Goal: Book appointment/travel/reservation

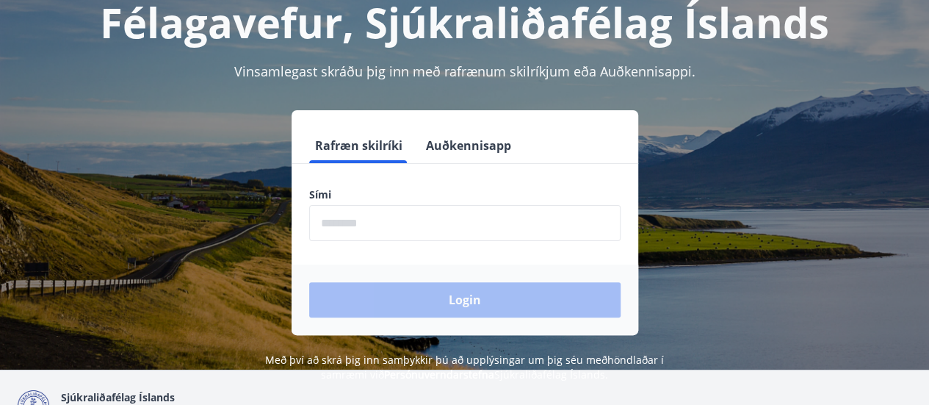
scroll to position [95, 0]
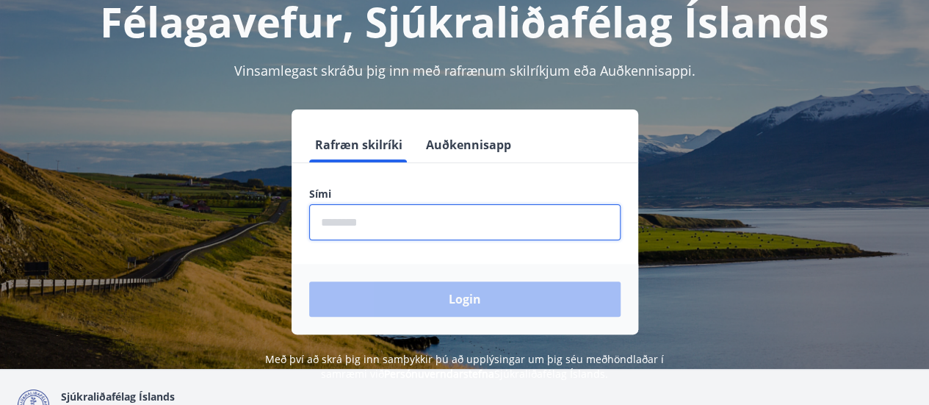
click at [380, 231] on input "phone" at bounding box center [464, 222] width 311 height 36
type input "********"
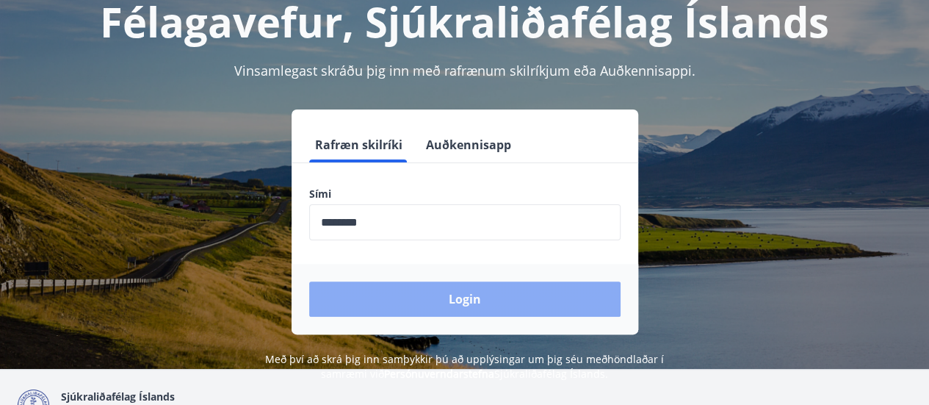
click at [460, 299] on button "Login" at bounding box center [464, 298] width 311 height 35
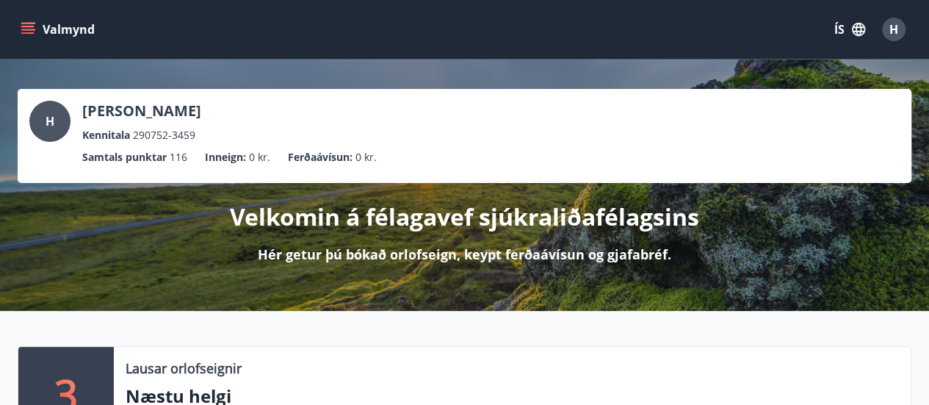
click at [29, 26] on icon "menu" at bounding box center [27, 26] width 13 height 1
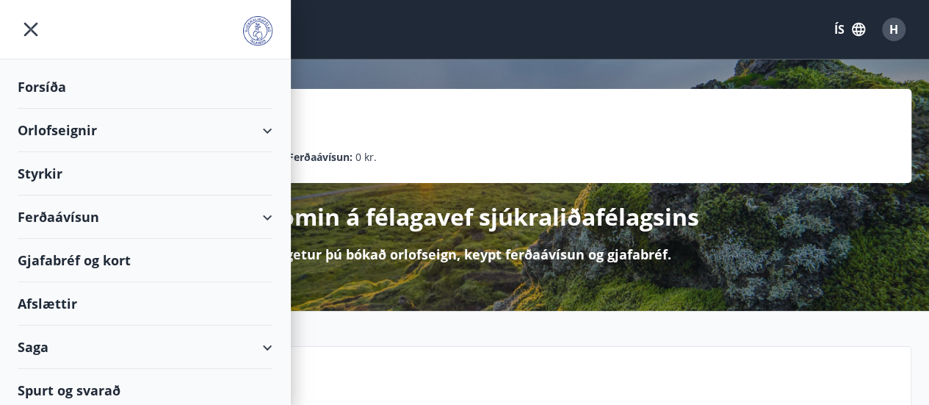
click at [77, 129] on div "Orlofseignir" at bounding box center [145, 130] width 255 height 43
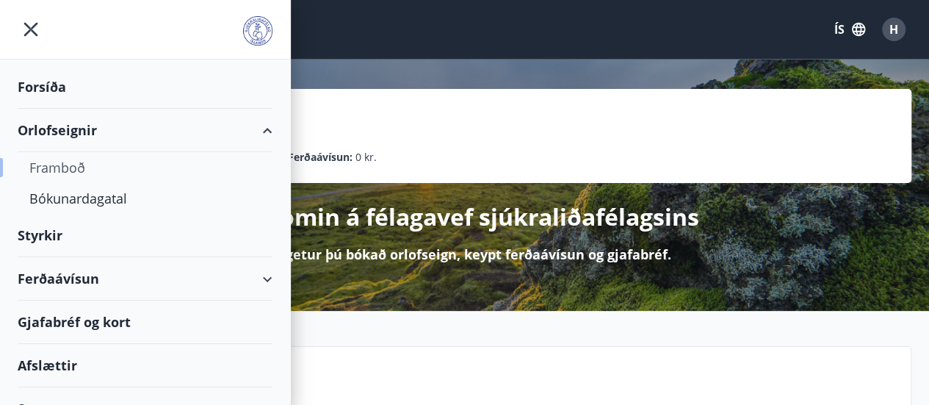
click at [75, 167] on div "Framboð" at bounding box center [144, 167] width 231 height 31
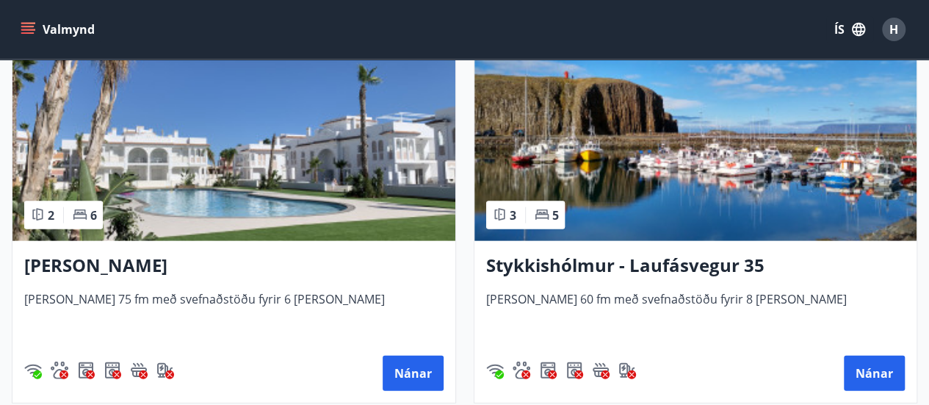
scroll to position [1498, 0]
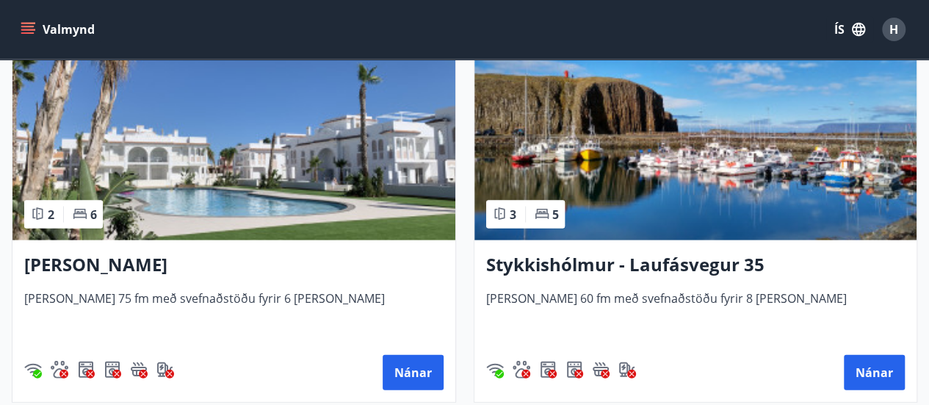
click at [75, 167] on img at bounding box center [233, 147] width 443 height 185
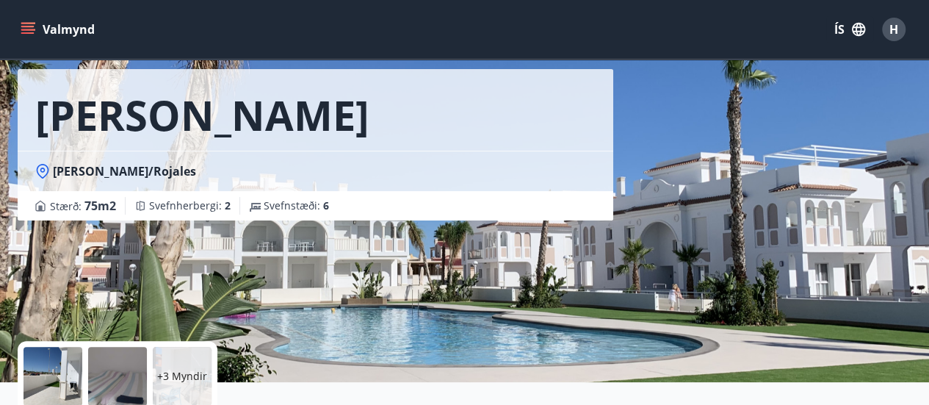
scroll to position [52, 0]
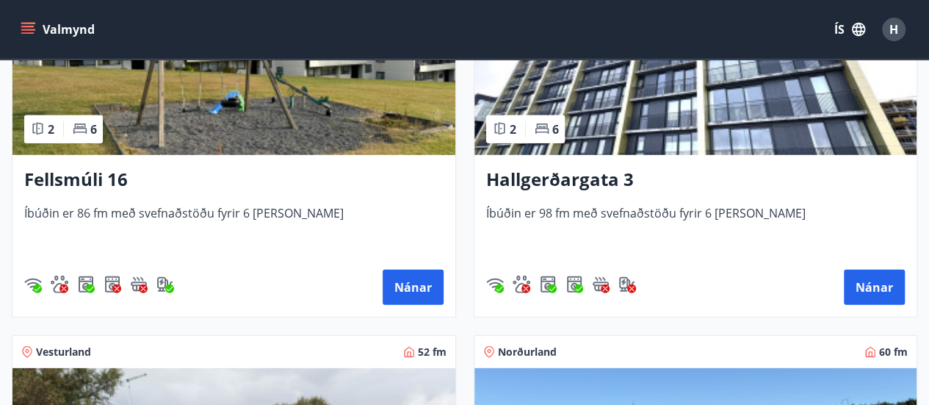
scroll to position [2019, 0]
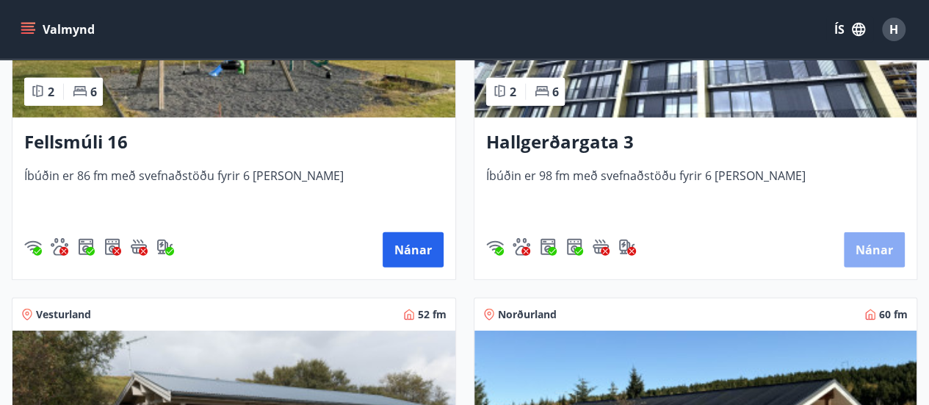
click at [870, 248] on button "Nánar" at bounding box center [874, 249] width 61 height 35
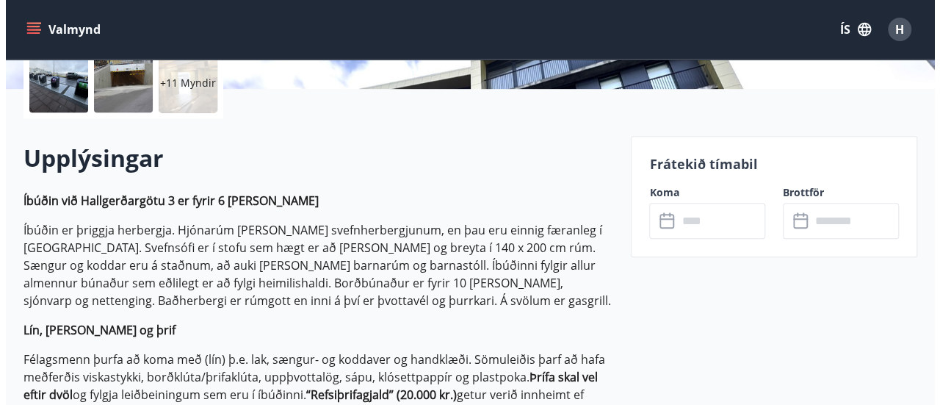
scroll to position [353, 0]
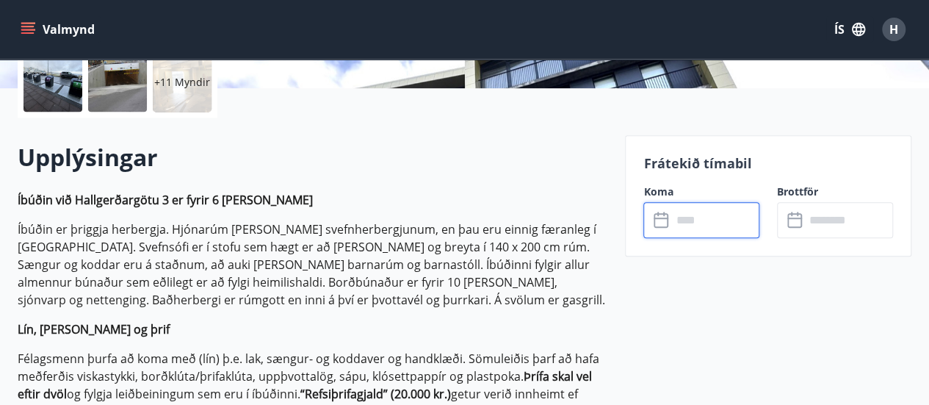
click at [674, 224] on input "text" at bounding box center [715, 220] width 88 height 36
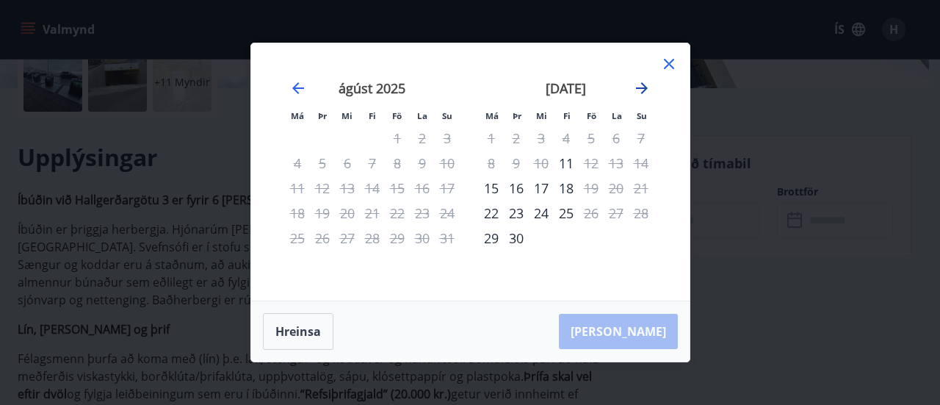
click at [643, 86] on icon "Move forward to switch to the next month." at bounding box center [642, 88] width 12 height 12
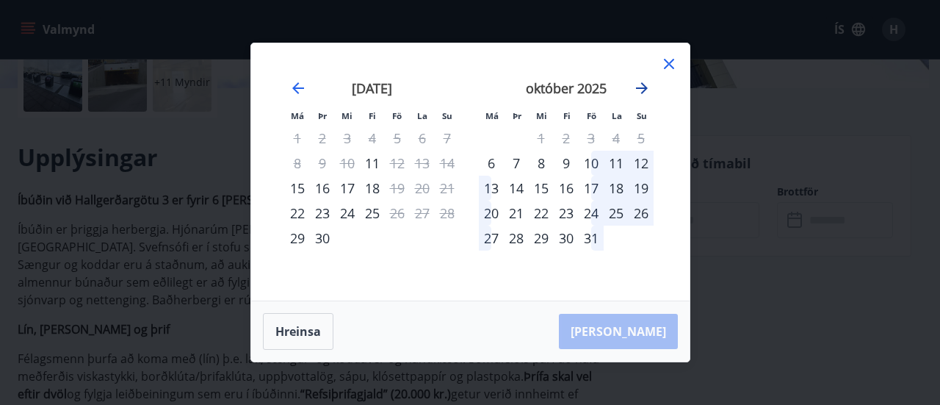
click at [643, 86] on icon "Move forward to switch to the next month." at bounding box center [642, 88] width 12 height 12
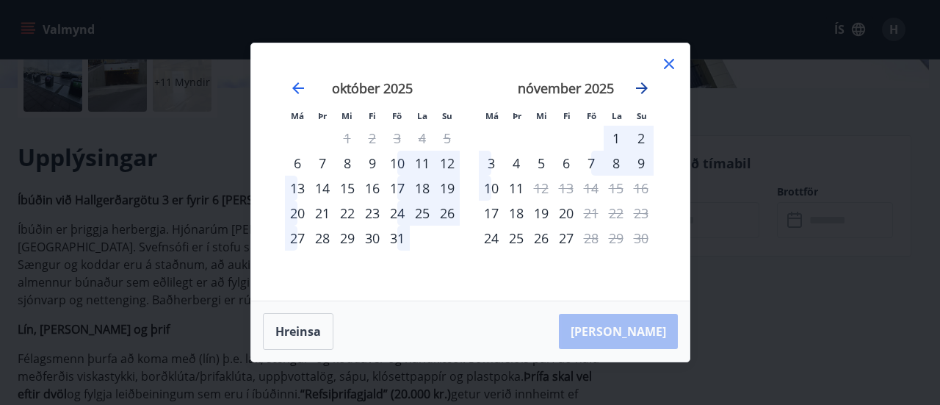
click at [643, 86] on icon "Move forward to switch to the next month." at bounding box center [642, 88] width 12 height 12
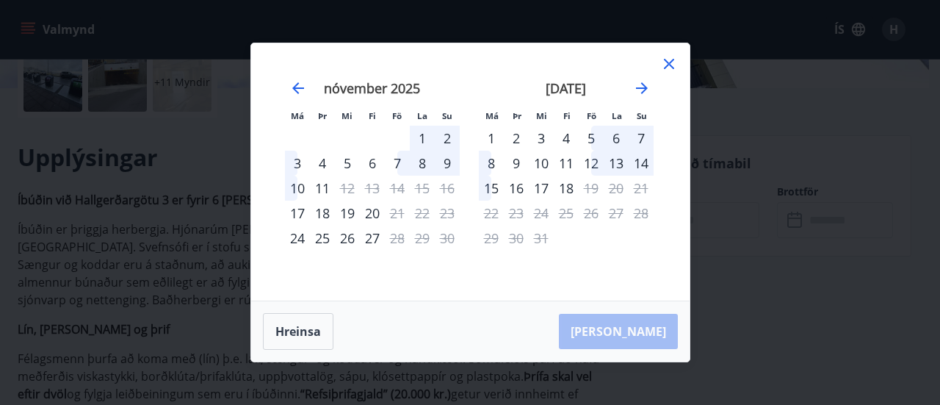
click at [597, 161] on div "12" at bounding box center [591, 163] width 25 height 25
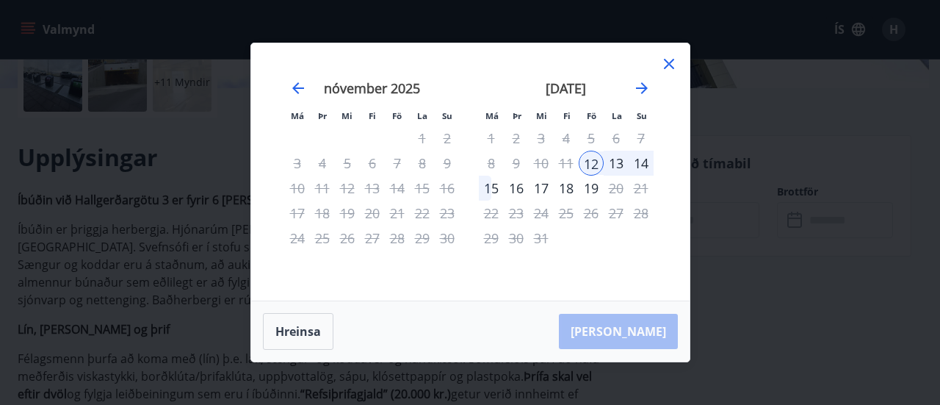
click at [594, 167] on div "12" at bounding box center [591, 163] width 25 height 25
click at [667, 67] on icon at bounding box center [669, 64] width 18 height 18
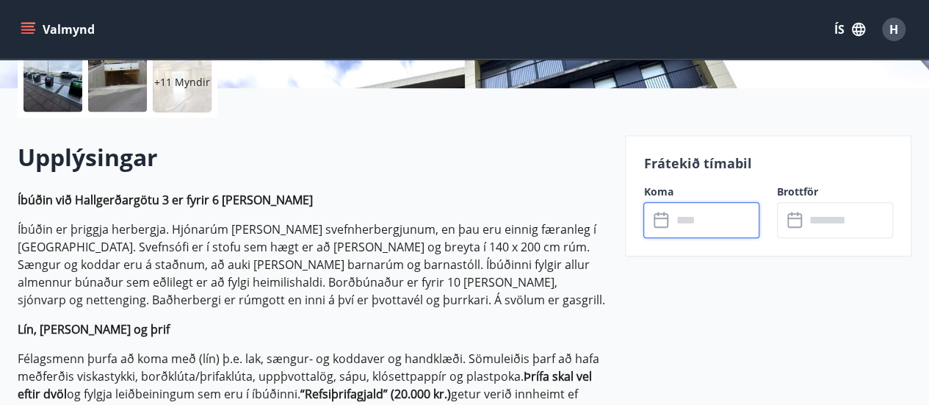
click at [696, 220] on input "text" at bounding box center [715, 220] width 88 height 36
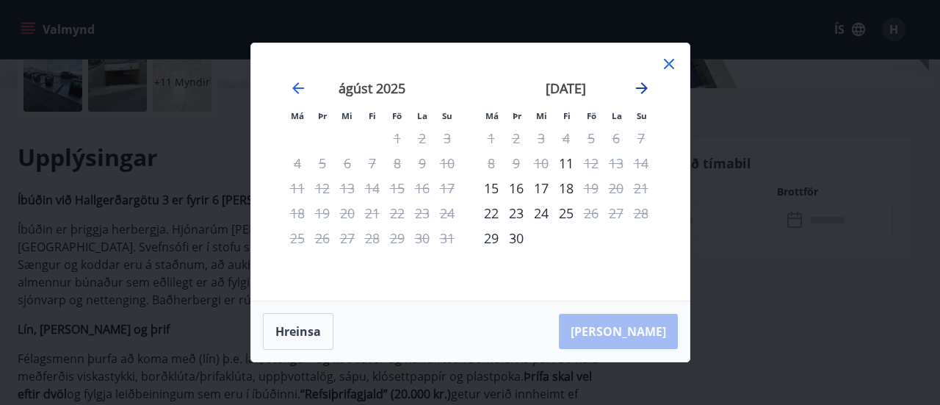
click at [642, 86] on icon "Move forward to switch to the next month." at bounding box center [642, 88] width 18 height 18
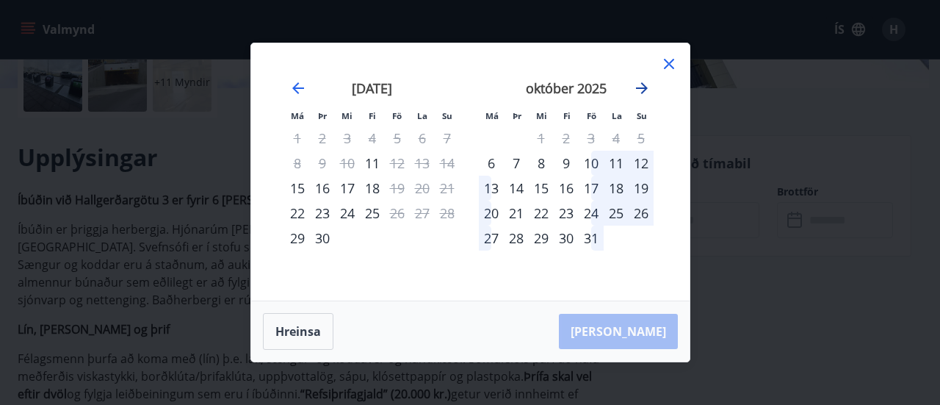
click at [642, 86] on icon "Move forward to switch to the next month." at bounding box center [642, 88] width 18 height 18
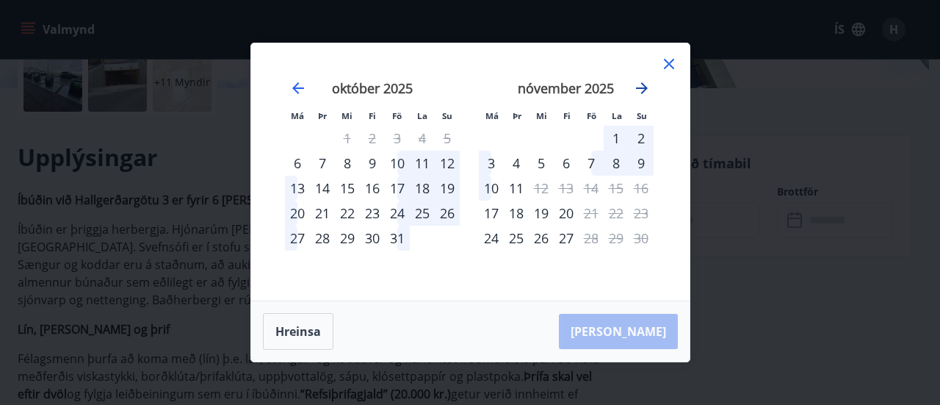
click at [642, 86] on icon "Move forward to switch to the next month." at bounding box center [642, 88] width 18 height 18
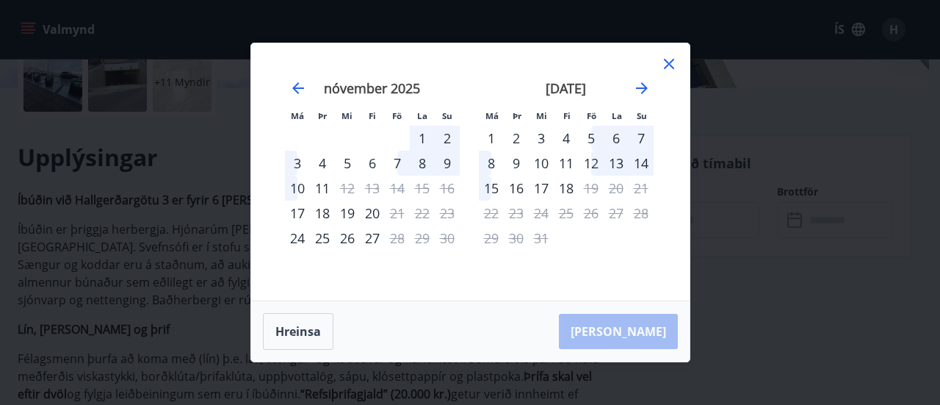
click at [594, 165] on div "12" at bounding box center [591, 163] width 25 height 25
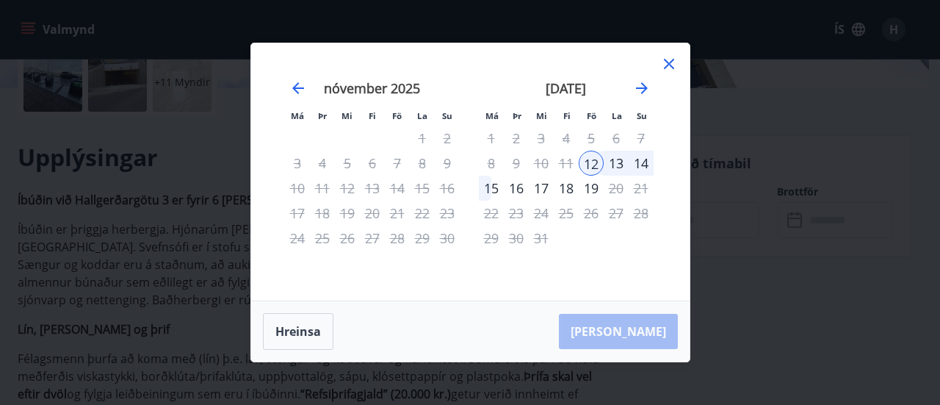
click at [488, 189] on div "15" at bounding box center [491, 188] width 25 height 25
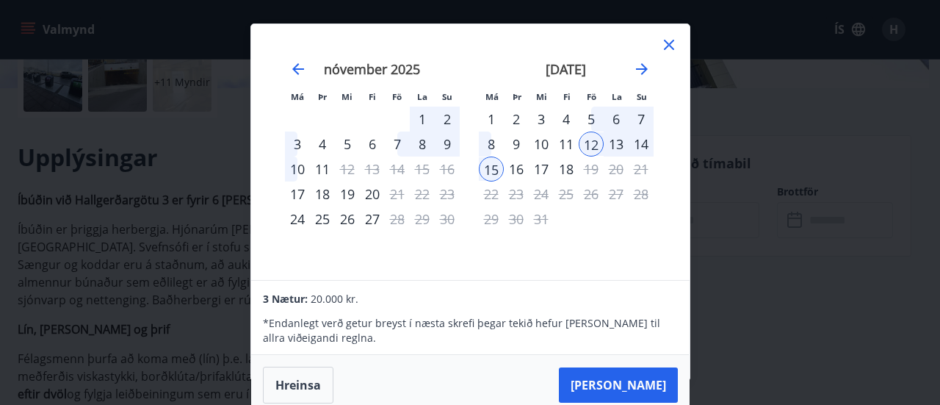
scroll to position [1, 0]
click at [778, 284] on div "Má Þr Mi Fi Fö La Su Má Þr Mi Fi Fö La Su október 2025 1 2 3 4 5 6 7 8 9 10 11 …" at bounding box center [470, 202] width 940 height 405
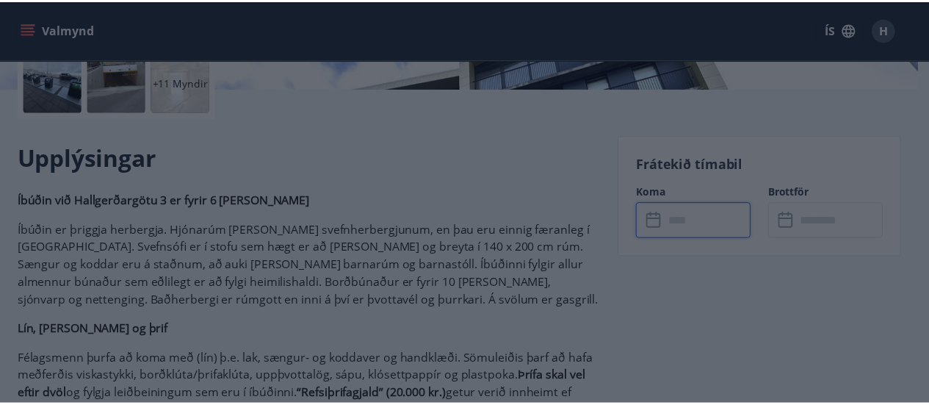
scroll to position [0, 0]
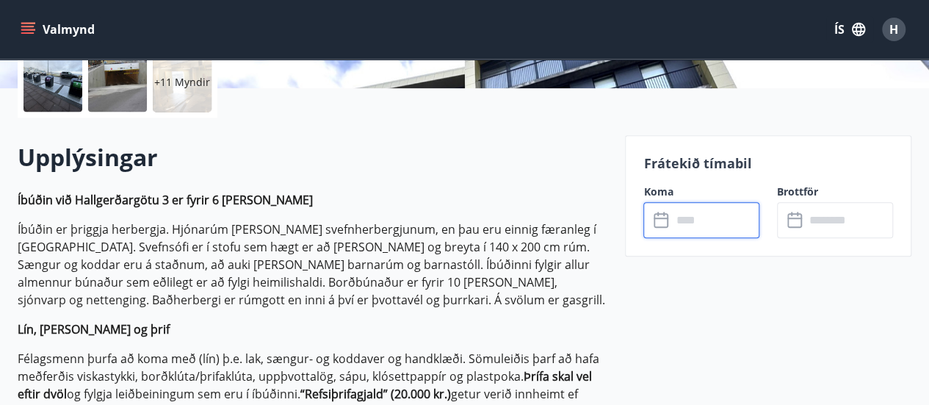
click at [702, 226] on input "text" at bounding box center [715, 220] width 88 height 36
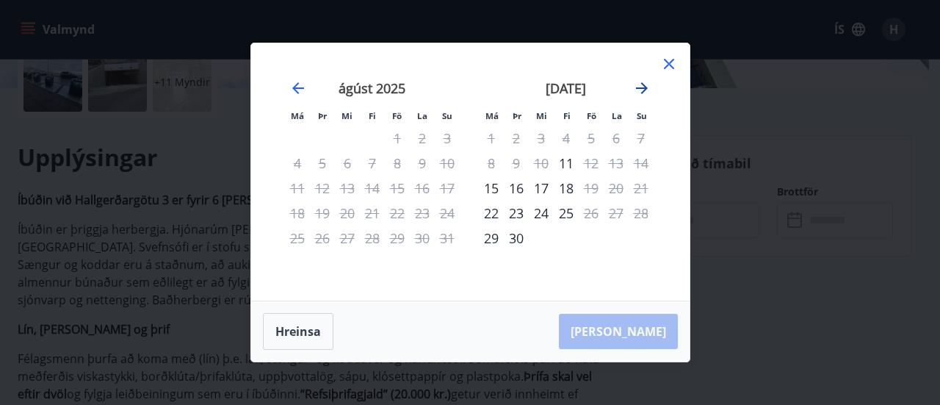
click at [642, 85] on icon "Move forward to switch to the next month." at bounding box center [642, 88] width 18 height 18
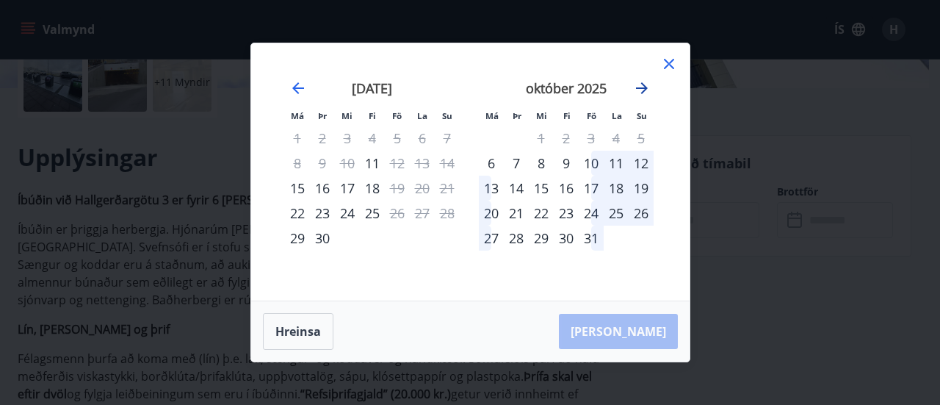
click at [642, 85] on icon "Move forward to switch to the next month." at bounding box center [642, 88] width 18 height 18
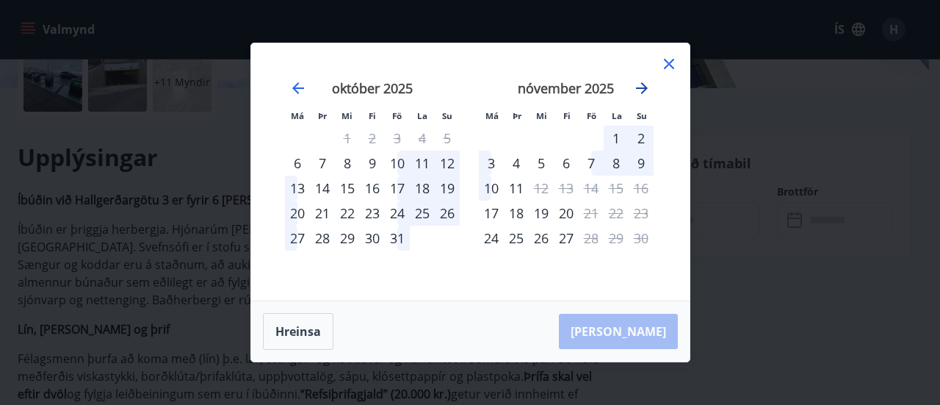
click at [642, 85] on icon "Move forward to switch to the next month." at bounding box center [642, 88] width 18 height 18
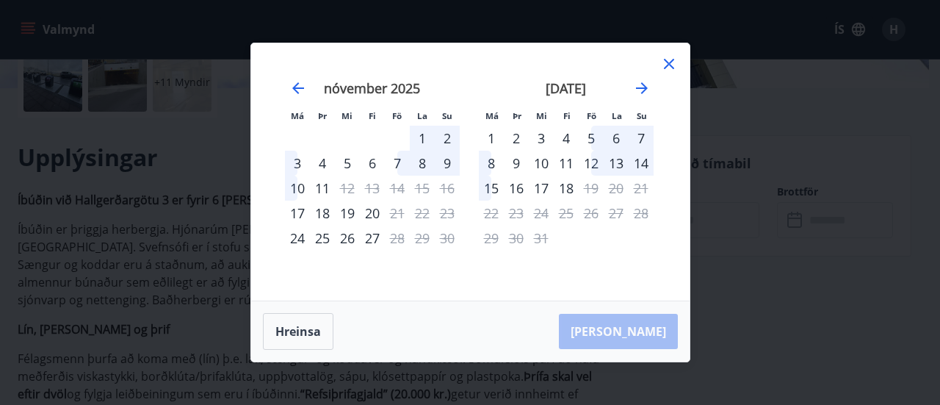
click at [595, 159] on div "12" at bounding box center [591, 163] width 25 height 25
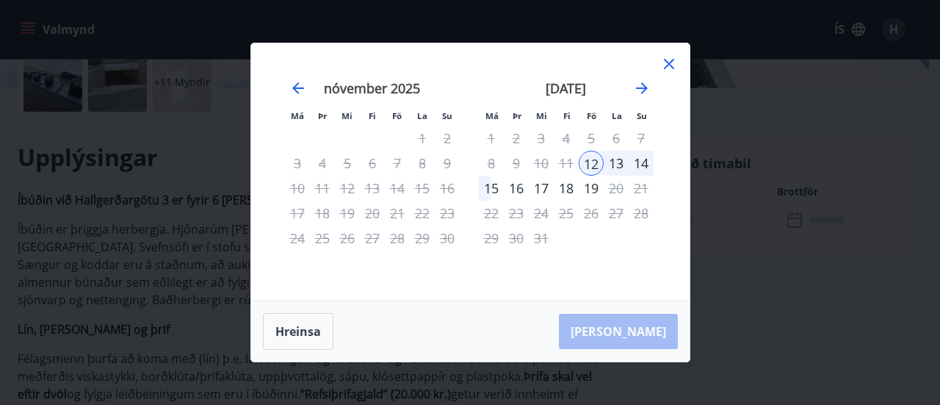
click at [491, 188] on div "15" at bounding box center [491, 188] width 25 height 25
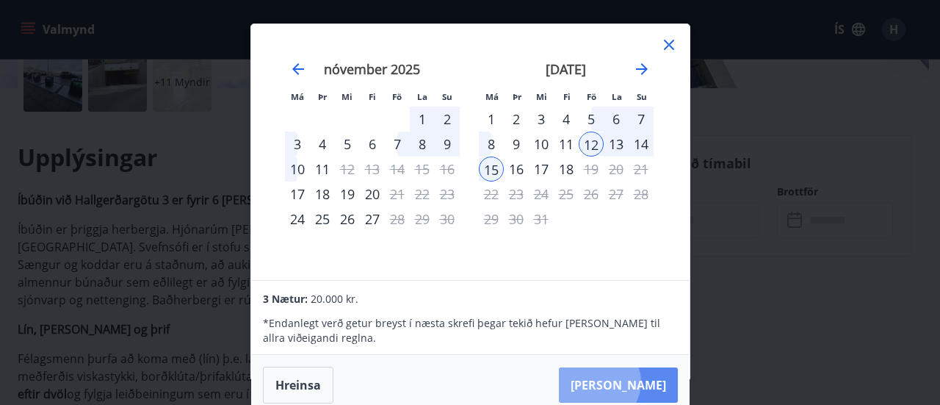
click at [644, 381] on button "Taka Frá" at bounding box center [618, 384] width 119 height 35
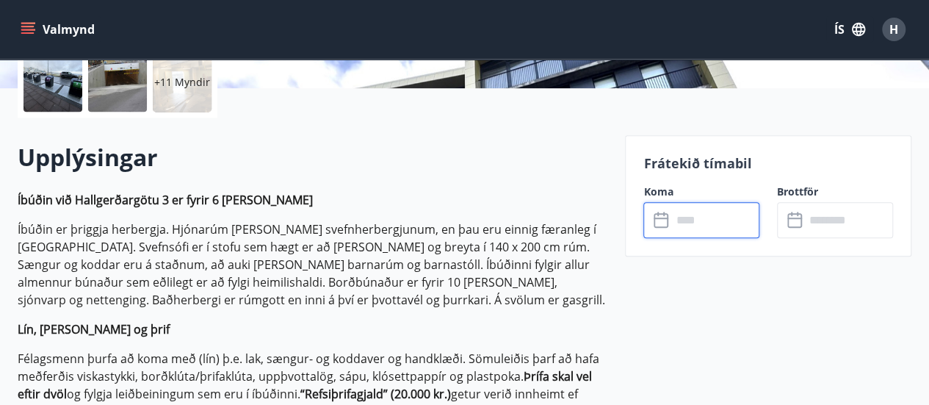
type input "******"
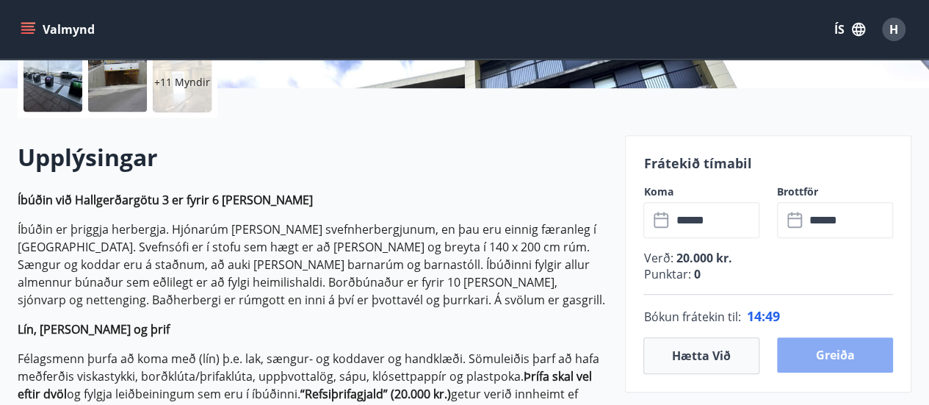
click at [834, 355] on button "Greiða" at bounding box center [835, 354] width 116 height 35
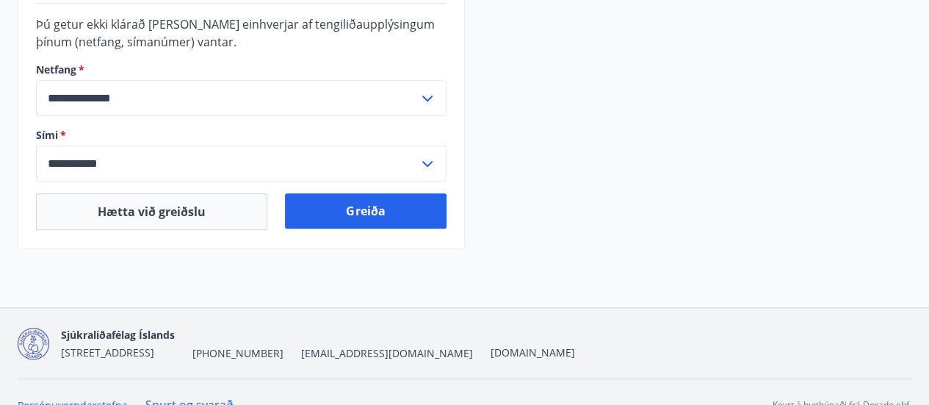
scroll to position [523, 0]
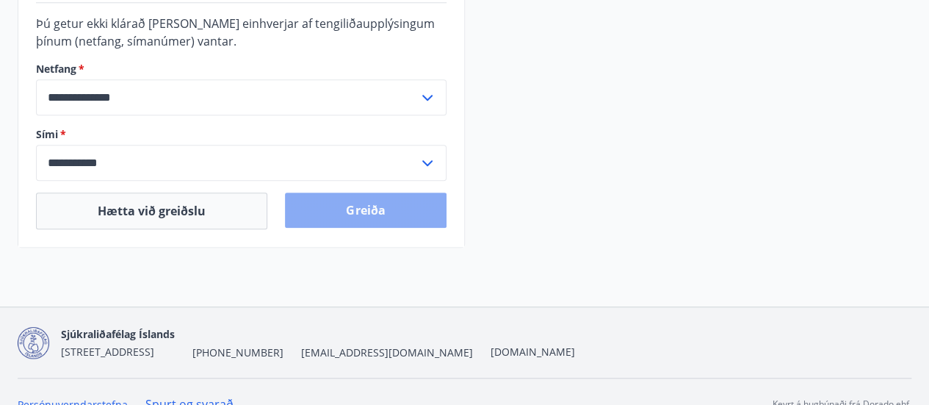
click at [373, 208] on button "Greiða" at bounding box center [365, 209] width 161 height 35
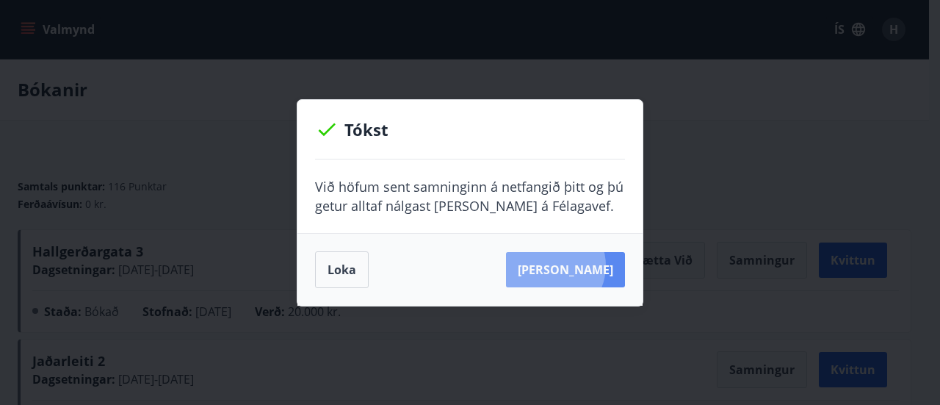
click at [572, 265] on button "[PERSON_NAME]" at bounding box center [565, 269] width 119 height 35
click at [566, 267] on button "[PERSON_NAME]" at bounding box center [565, 269] width 119 height 35
